Goal: Task Accomplishment & Management: Use online tool/utility

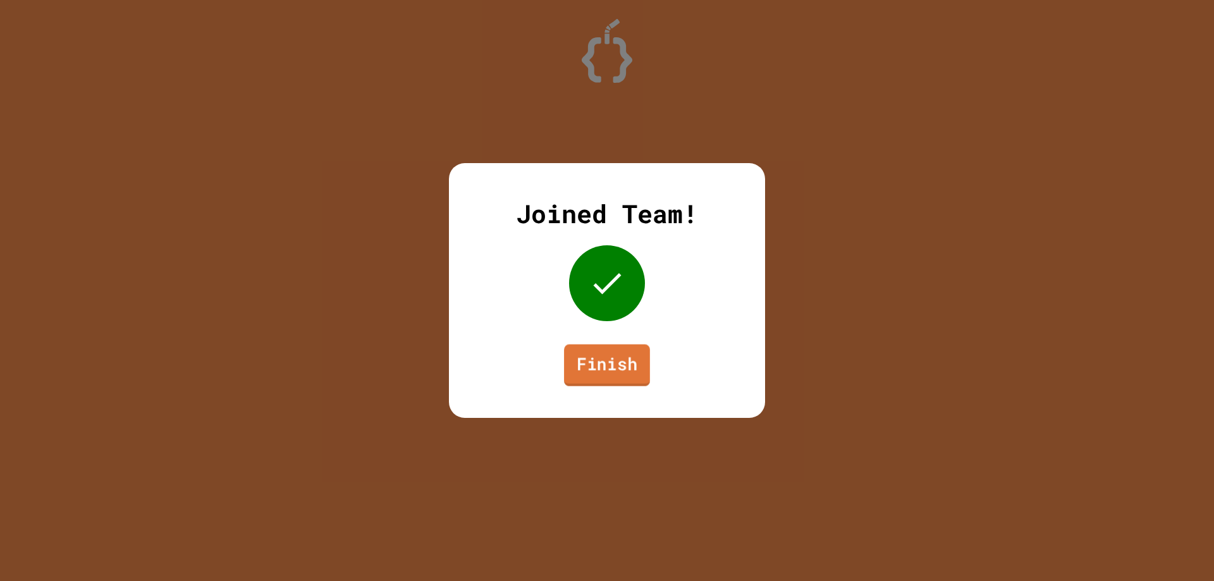
click at [622, 364] on link "Finish" at bounding box center [607, 366] width 86 height 42
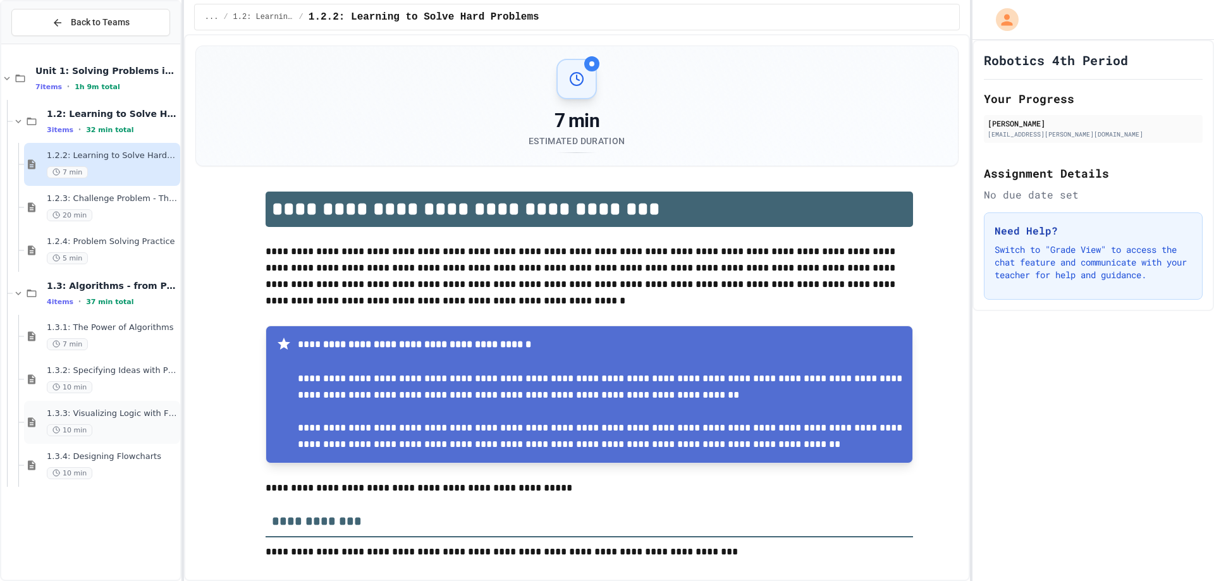
click at [130, 410] on span "1.3.3: Visualizing Logic with Flowcharts" at bounding box center [112, 413] width 131 height 11
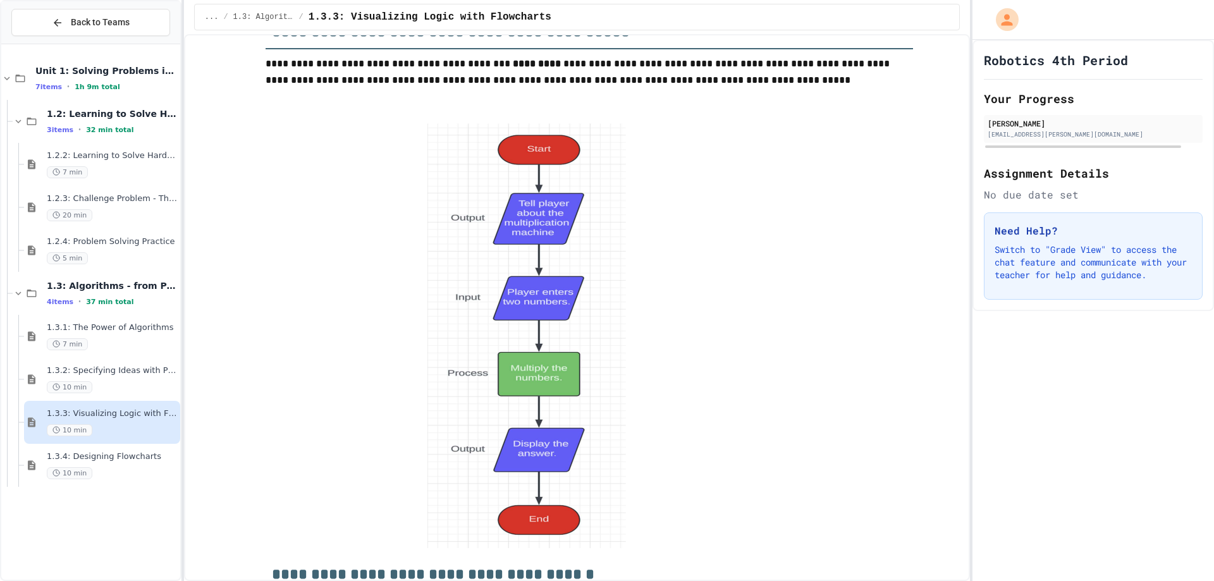
scroll to position [1644, 0]
